Goal: Information Seeking & Learning: Find specific fact

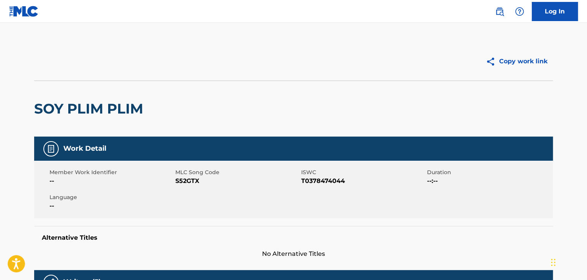
click at [110, 105] on h2 "SOY PLIM PLIM" at bounding box center [90, 108] width 113 height 17
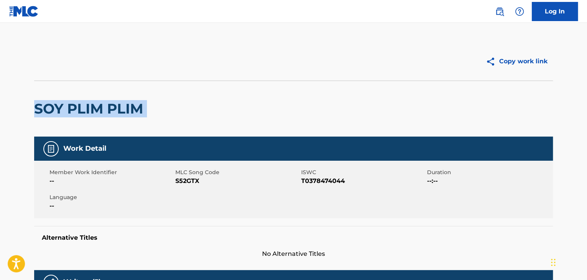
click at [110, 105] on h2 "SOY PLIM PLIM" at bounding box center [90, 108] width 113 height 17
copy div "SOY PLIM PLIM"
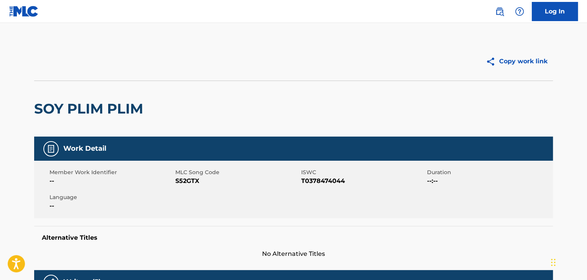
click at [187, 179] on span "S52GTX" at bounding box center [237, 181] width 124 height 9
copy span "S52GTX"
click at [329, 186] on div "Member Work Identifier -- MLC Song Code S52GTX ISWC T0378474044 Duration --:-- …" at bounding box center [293, 190] width 519 height 58
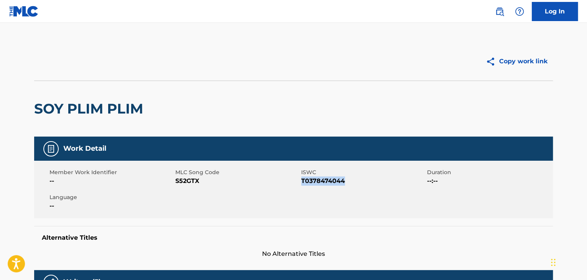
copy span "T0378474044"
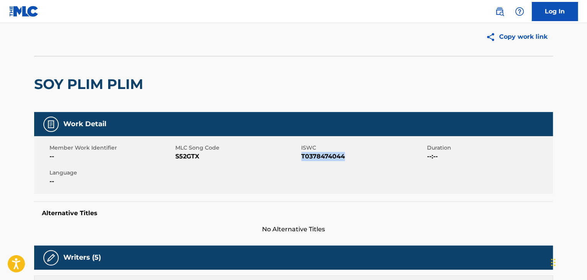
scroll to position [192, 0]
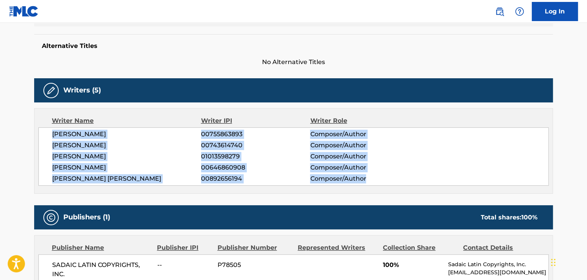
drag, startPoint x: 52, startPoint y: 135, endPoint x: 382, endPoint y: 185, distance: 333.9
click at [382, 185] on div "Writer Name Writer IPI Writer Role MAURICIO GERMAN ZUBIRI 00755863893 Composer/…" at bounding box center [293, 151] width 519 height 86
copy div "MAURICIO GERMAN ZUBIRI 00755863893 Composer/Author SERGIO ENRIQUE IRIBARNE 0074…"
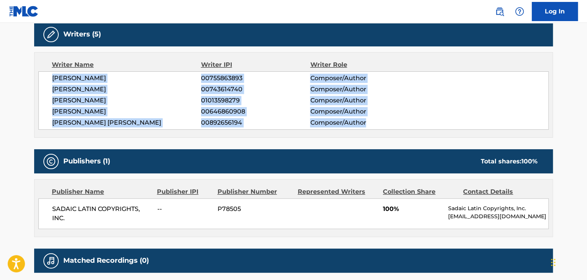
scroll to position [313, 0]
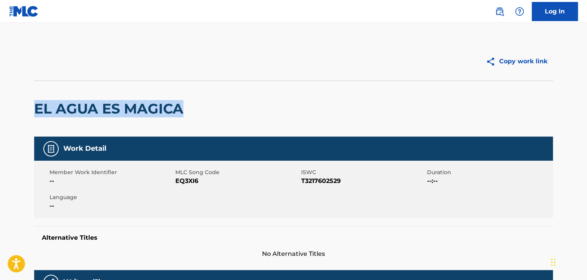
drag, startPoint x: 35, startPoint y: 112, endPoint x: 188, endPoint y: 104, distance: 154.1
click at [188, 104] on div "EL AGUA ES MAGICA" at bounding box center [293, 109] width 519 height 56
copy h2 "EL AGUA ES MAGICA"
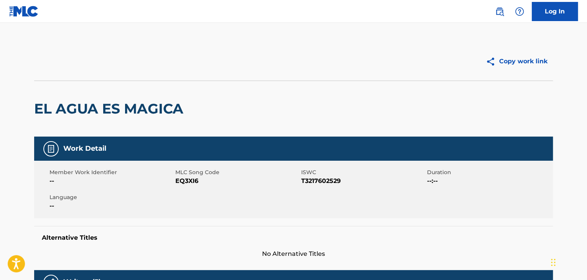
click at [178, 184] on span "EQ3XI6" at bounding box center [237, 181] width 124 height 9
copy span "EQ3XI6"
click at [321, 189] on div "Member Work Identifier -- MLC Song Code EQ3XI6 ISWC T3217602529 Duration --:-- …" at bounding box center [293, 190] width 519 height 58
click at [321, 178] on span "T3217602529" at bounding box center [363, 181] width 124 height 9
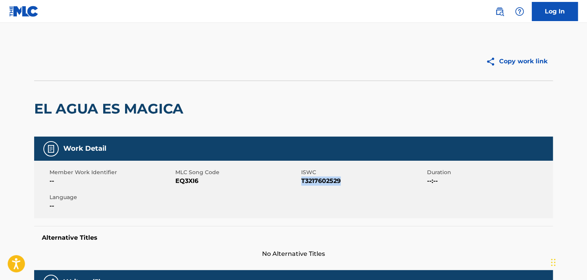
click at [321, 178] on span "T3217602529" at bounding box center [363, 181] width 124 height 9
copy span "T3217602529"
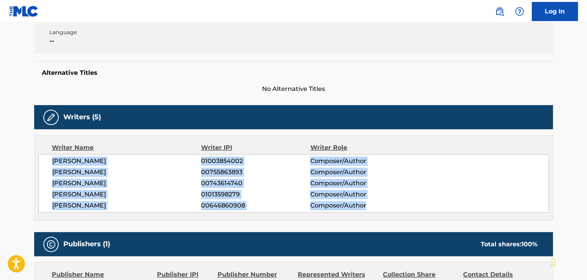
drag, startPoint x: 48, startPoint y: 161, endPoint x: 411, endPoint y: 214, distance: 366.5
click at [411, 214] on div "Writer Name Writer IPI Writer Role CARLOS MARIA ETCHEVERS 01003854002 Composer/…" at bounding box center [293, 178] width 519 height 86
copy div "[PERSON_NAME] 01003854002 Composer/Author [PERSON_NAME] 00755863893 Composer/Au…"
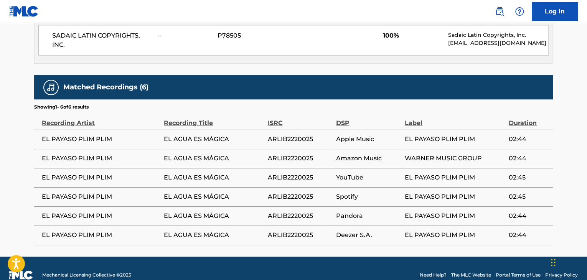
scroll to position [422, 0]
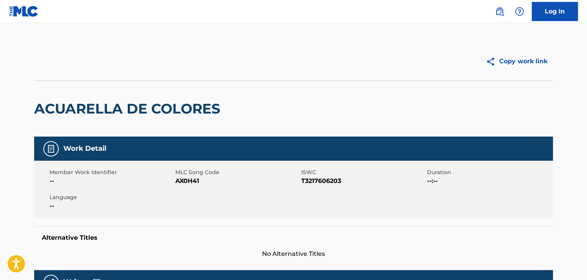
click at [122, 102] on h2 "ACUARELLA DE COLORES" at bounding box center [129, 108] width 190 height 17
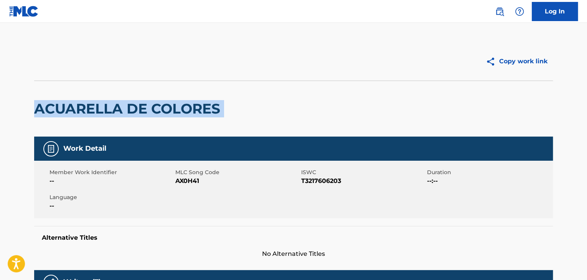
click at [122, 102] on h2 "ACUARELLA DE COLORES" at bounding box center [129, 108] width 190 height 17
copy div "ACUARELLA DE COLORES"
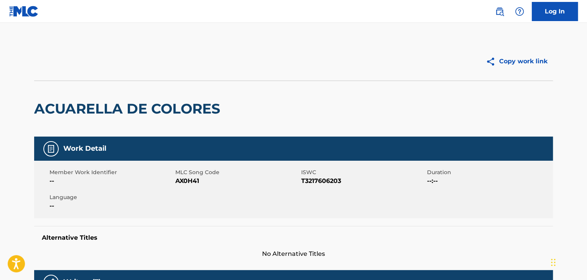
click at [189, 181] on span "AX0H41" at bounding box center [237, 181] width 124 height 9
copy span "AX0H41"
click at [312, 177] on span "T3217606203" at bounding box center [363, 181] width 124 height 9
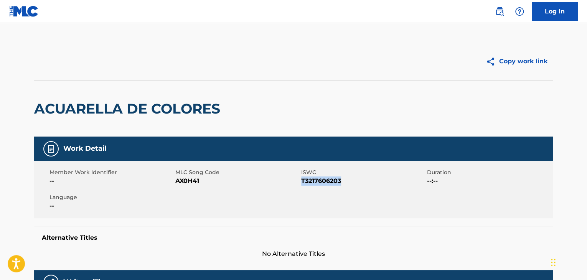
copy span "T3217606203"
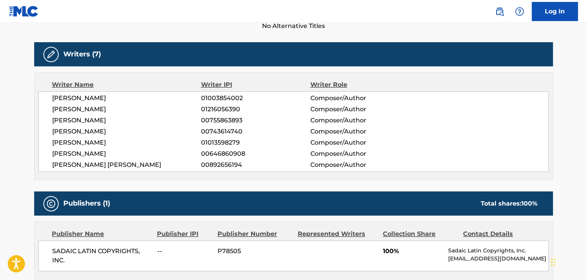
scroll to position [229, 0]
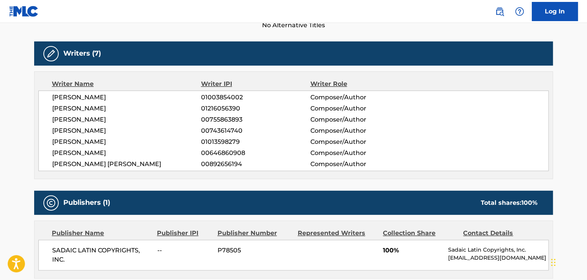
drag, startPoint x: 373, startPoint y: 166, endPoint x: 170, endPoint y: 115, distance: 208.7
click at [170, 115] on div "CARLOS MARIA ETCHEVERS 01003854002 Composer/Author JUAN MARTIN TONELLI BANFI 01…" at bounding box center [293, 131] width 510 height 81
click at [152, 126] on span "[PERSON_NAME]" at bounding box center [126, 130] width 149 height 9
drag, startPoint x: 54, startPoint y: 96, endPoint x: 123, endPoint y: 116, distance: 71.4
click at [123, 116] on div "CARLOS MARIA ETCHEVERS 01003854002 Composer/Author JUAN MARTIN TONELLI BANFI 01…" at bounding box center [293, 131] width 510 height 81
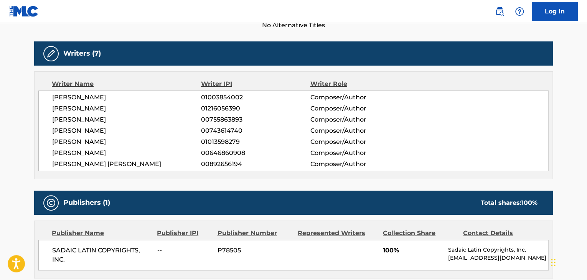
click at [90, 111] on span "JUAN MARTIN TONELLI BANFI" at bounding box center [126, 108] width 149 height 9
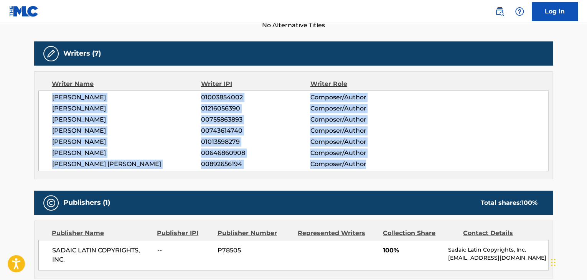
drag, startPoint x: 52, startPoint y: 96, endPoint x: 383, endPoint y: 168, distance: 338.5
click at [383, 168] on div "CARLOS MARIA ETCHEVERS 01003854002 Composer/Author JUAN MARTIN TONELLI BANFI 01…" at bounding box center [293, 131] width 510 height 81
copy div "CARLOS MARIA ETCHEVERS 01003854002 Composer/Author JUAN MARTIN TONELLI BANFI 01…"
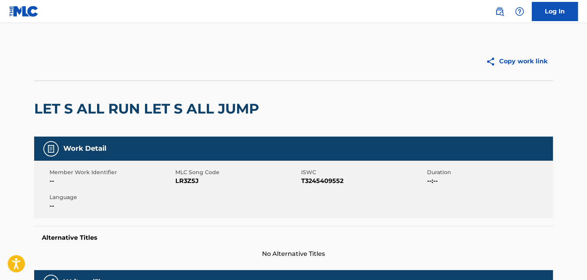
click at [83, 107] on h2 "LET S ALL RUN LET S ALL JUMP" at bounding box center [148, 108] width 229 height 17
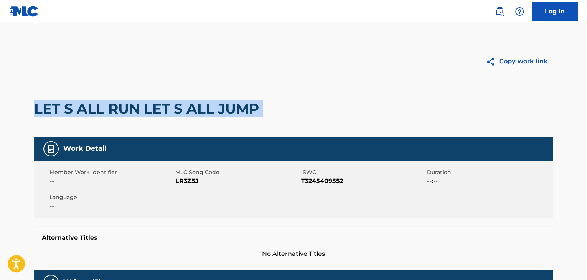
click at [83, 107] on h2 "LET S ALL RUN LET S ALL JUMP" at bounding box center [148, 108] width 229 height 17
copy div "LET S ALL RUN LET S ALL JUMP"
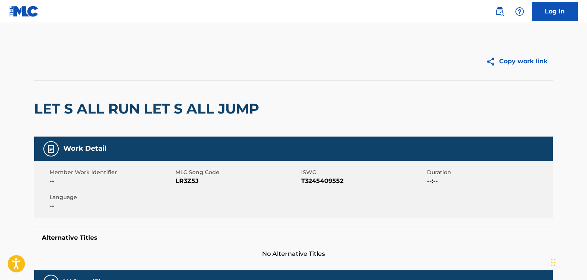
click at [175, 183] on div "Member Work Identifier --" at bounding box center [113, 176] width 126 height 17
click at [181, 183] on span "LR3Z5J" at bounding box center [237, 181] width 124 height 9
copy span "LR3Z5J"
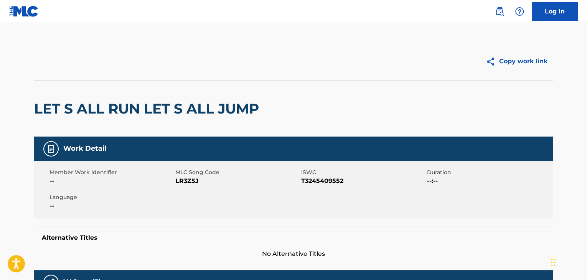
click at [322, 183] on span "T3245409552" at bounding box center [363, 181] width 124 height 9
copy span "T3245409552"
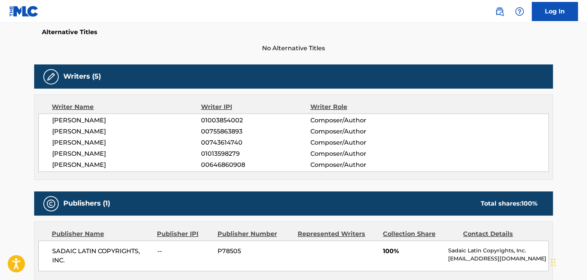
scroll to position [206, 0]
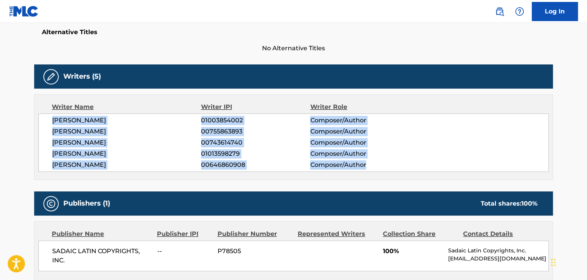
drag, startPoint x: 51, startPoint y: 118, endPoint x: 376, endPoint y: 166, distance: 328.5
click at [376, 166] on div "CARLOS MARIA ETCHEVERS 01003854002 Composer/Author MAURICIO GERMAN ZUBIRI 00755…" at bounding box center [293, 143] width 510 height 58
copy div "CARLOS MARIA ETCHEVERS 01003854002 Composer/Author MAURICIO GERMAN ZUBIRI 00755…"
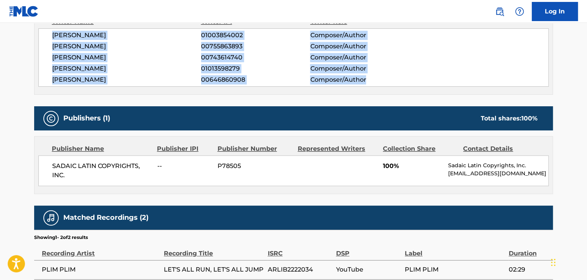
scroll to position [290, 0]
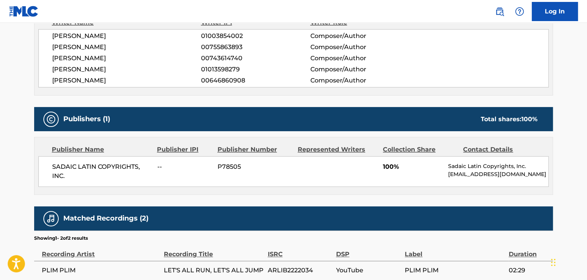
click at [167, 207] on div "Matched Recordings (2)" at bounding box center [293, 218] width 519 height 24
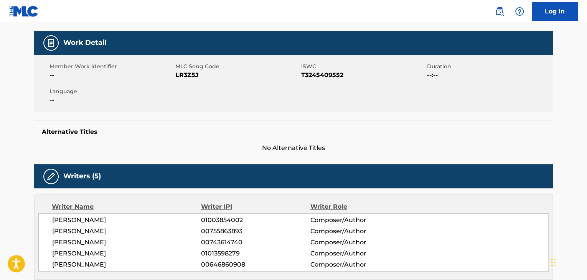
scroll to position [0, 0]
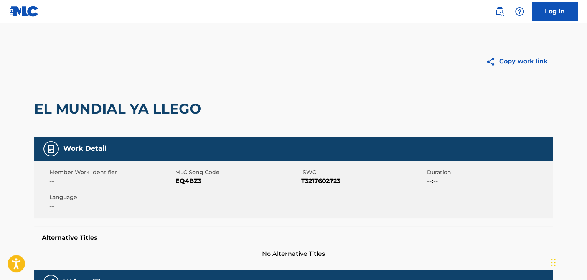
click at [81, 111] on h2 "EL MUNDIAL YA LLEGO" at bounding box center [119, 108] width 171 height 17
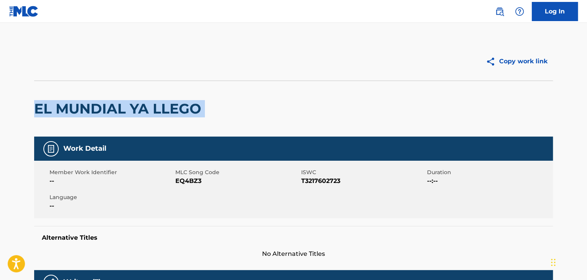
click at [81, 111] on h2 "EL MUNDIAL YA LLEGO" at bounding box center [119, 108] width 171 height 17
copy div "EL MUNDIAL YA LLEGO"
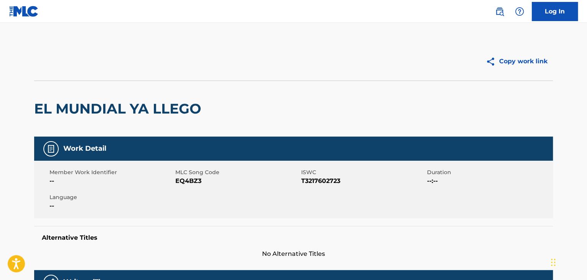
click at [193, 192] on div "Member Work Identifier -- MLC Song Code EQ4BZ3 ISWC T3217602723 Duration --:-- …" at bounding box center [293, 190] width 519 height 58
click at [193, 183] on span "EQ4BZ3" at bounding box center [237, 181] width 124 height 9
copy span "EQ4BZ3"
click at [319, 180] on span "T3217602723" at bounding box center [363, 181] width 124 height 9
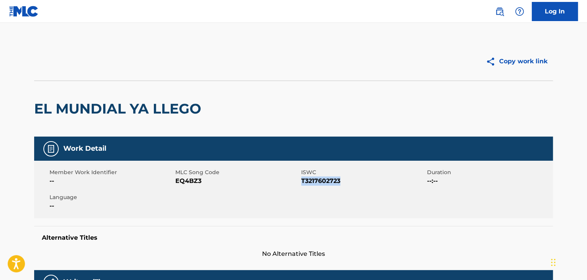
click at [319, 180] on span "T3217602723" at bounding box center [363, 181] width 124 height 9
copy span "T3217602723"
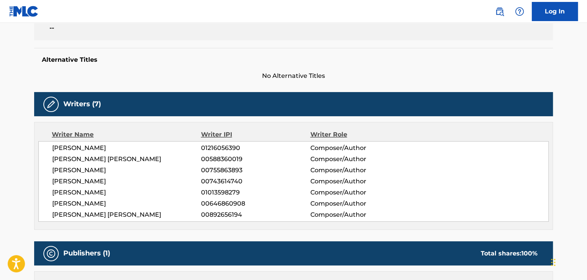
scroll to position [179, 0]
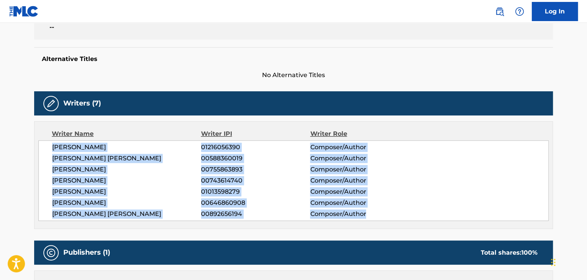
drag, startPoint x: 51, startPoint y: 146, endPoint x: 379, endPoint y: 218, distance: 335.5
click at [379, 218] on div "JUAN MARTIN TONELLI BANFI 01216056390 Composer/Author HUGO ALEJANDRO FIGUERAS 0…" at bounding box center [293, 180] width 510 height 81
copy div "JUAN MARTIN TONELLI BANFI 01216056390 Composer/Author HUGO ALEJANDRO FIGUERAS 0…"
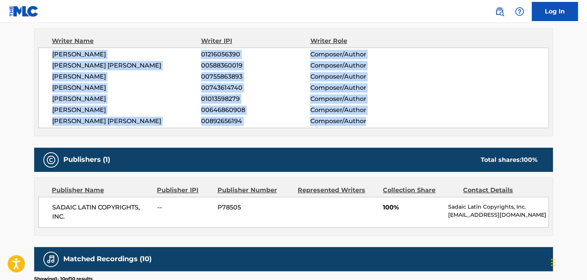
scroll to position [289, 0]
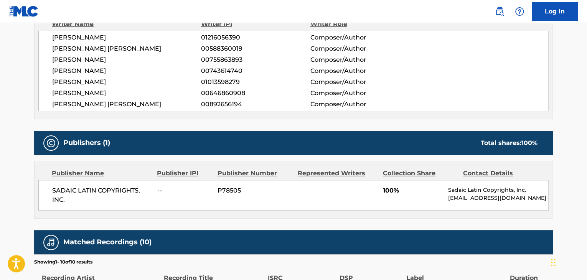
click at [138, 176] on div "Publisher Name" at bounding box center [101, 173] width 99 height 9
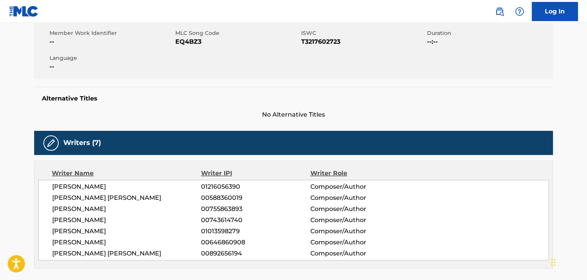
scroll to position [0, 0]
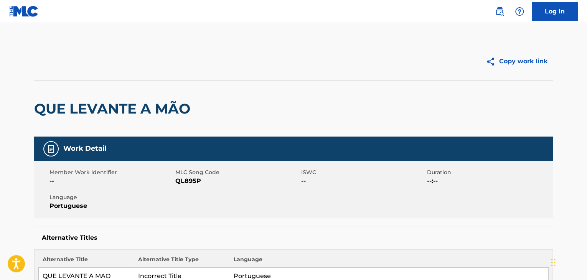
click at [52, 105] on h2 "QUE LEVANTE A MÃO" at bounding box center [114, 108] width 160 height 17
click at [52, 104] on h2 "QUE LEVANTE A MÃO" at bounding box center [114, 108] width 160 height 17
click at [174, 122] on div "QUE LEVANTE A MÃO" at bounding box center [114, 109] width 160 height 56
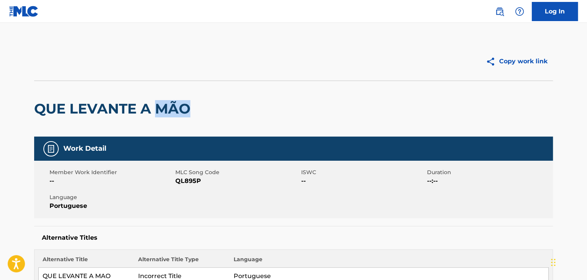
click at [183, 115] on h2 "QUE LEVANTE A MÃO" at bounding box center [114, 108] width 160 height 17
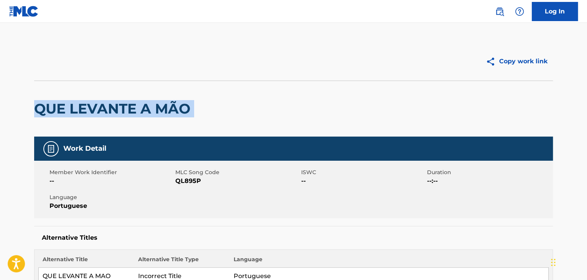
click at [183, 115] on h2 "QUE LEVANTE A MÃO" at bounding box center [114, 108] width 160 height 17
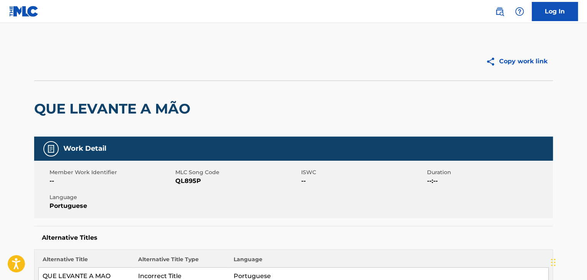
click at [208, 167] on div "Member Work Identifier -- MLC Song Code QL895P ISWC -- Duration --:-- Language …" at bounding box center [293, 190] width 519 height 58
click at [166, 197] on span "Language" at bounding box center [112, 197] width 124 height 8
click at [201, 177] on span "QL895P" at bounding box center [237, 181] width 124 height 9
click at [192, 183] on span "QL895P" at bounding box center [237, 181] width 124 height 9
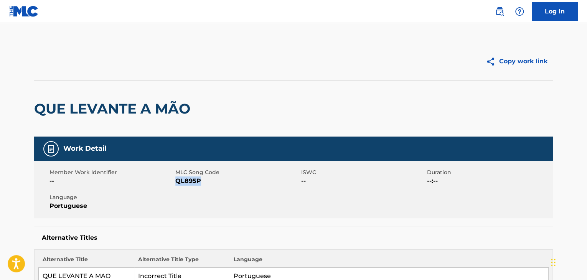
click at [192, 183] on span "QL895P" at bounding box center [237, 181] width 124 height 9
copy span "QL895P"
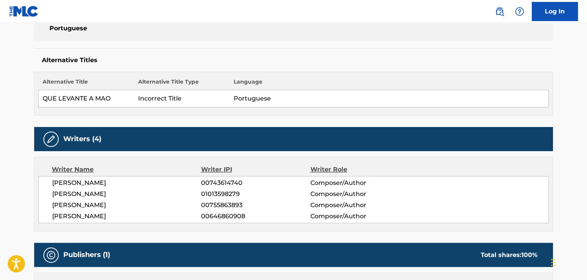
scroll to position [175, 0]
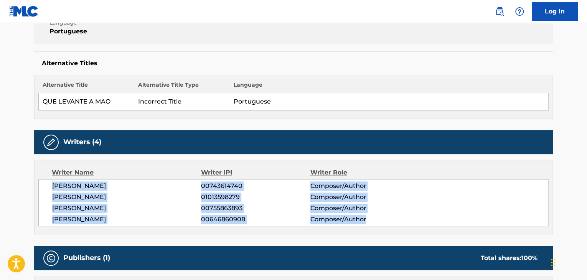
drag, startPoint x: 50, startPoint y: 183, endPoint x: 375, endPoint y: 216, distance: 325.8
click at [375, 216] on div "SERGIO ENRIQUE IRIBARNE 00743614740 Composer/Author PABLO LUCINI 01013598279 Co…" at bounding box center [293, 202] width 510 height 47
copy div "SERGIO ENRIQUE IRIBARNE 00743614740 Composer/Author PABLO LUCINI 01013598279 Co…"
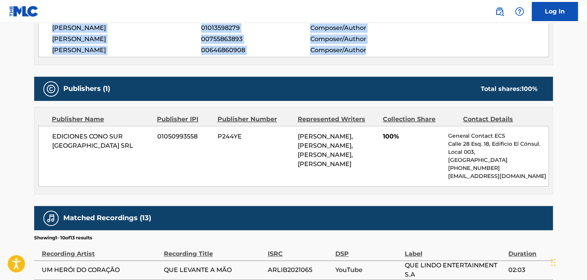
scroll to position [0, 0]
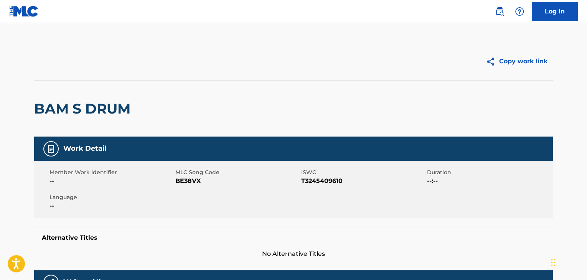
click at [90, 105] on h2 "BAM S DRUM" at bounding box center [84, 108] width 100 height 17
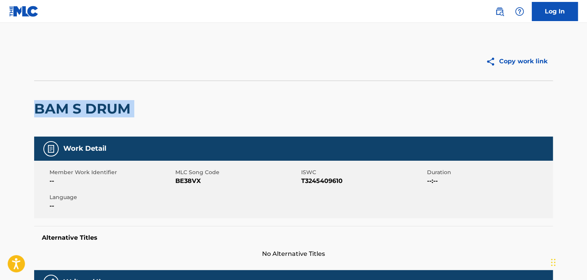
click at [90, 105] on h2 "BAM S DRUM" at bounding box center [84, 108] width 100 height 17
copy div "BAM S DRUM"
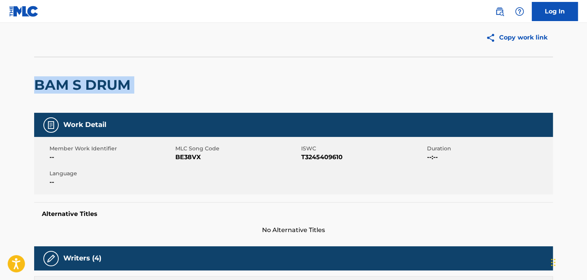
scroll to position [28, 0]
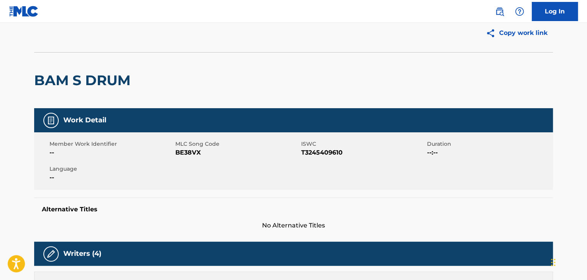
click at [184, 155] on span "BE38VX" at bounding box center [237, 152] width 124 height 9
copy span "BE38VX"
click at [330, 160] on div "Member Work Identifier -- MLC Song Code BE38VX ISWC T3245409610 Duration --:-- …" at bounding box center [293, 161] width 519 height 58
click at [328, 151] on span "T3245409610" at bounding box center [363, 152] width 124 height 9
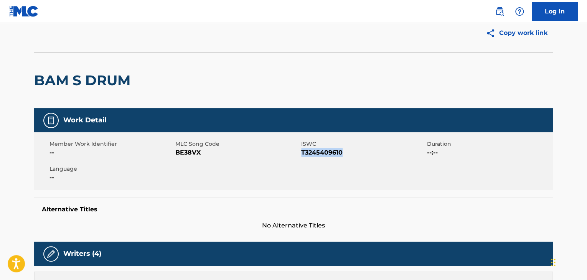
click at [328, 151] on span "T3245409610" at bounding box center [363, 152] width 124 height 9
copy span "T3245409610"
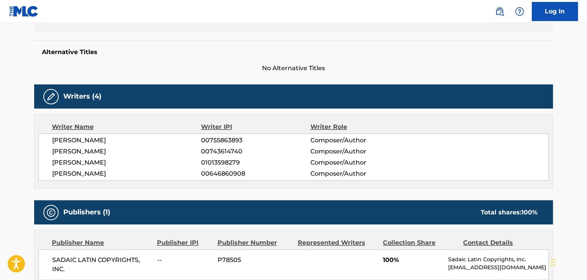
scroll to position [209, 0]
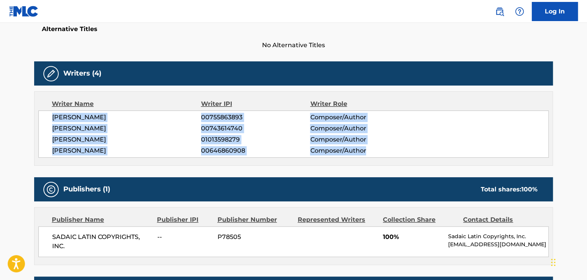
drag, startPoint x: 45, startPoint y: 112, endPoint x: 418, endPoint y: 152, distance: 375.1
click at [418, 152] on div "MAURICIO GERMAN ZUBIRI 00755863893 Composer/Author SERGIO ENRIQUE IRIBARNE 0074…" at bounding box center [293, 134] width 510 height 47
copy div "MAURICIO GERMAN ZUBIRI 00755863893 Composer/Author SERGIO ENRIQUE IRIBARNE 0074…"
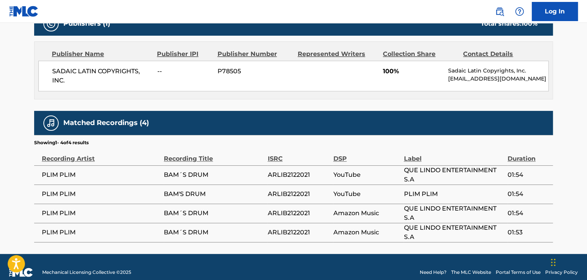
scroll to position [377, 0]
